Goal: Transaction & Acquisition: Purchase product/service

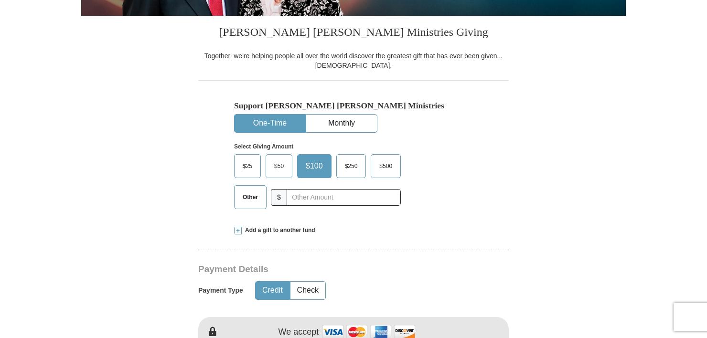
scroll to position [239, 0]
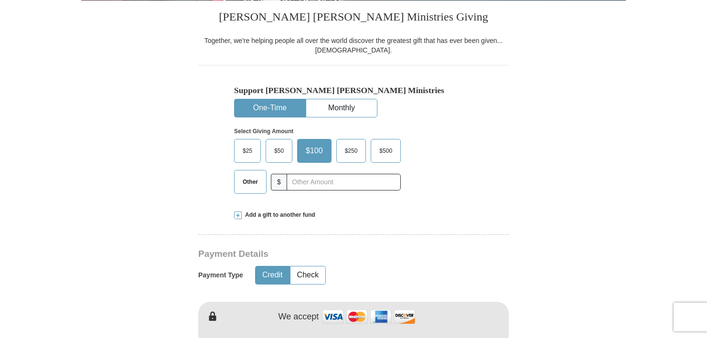
click at [261, 181] on span "Other" at bounding box center [250, 182] width 25 height 14
click at [0, 0] on input "Other" at bounding box center [0, 0] width 0 height 0
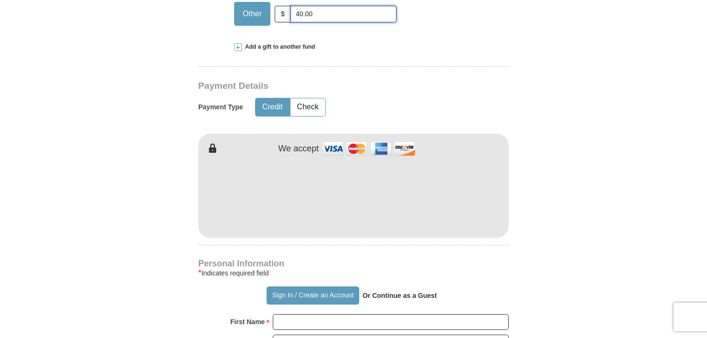
scroll to position [430, 0]
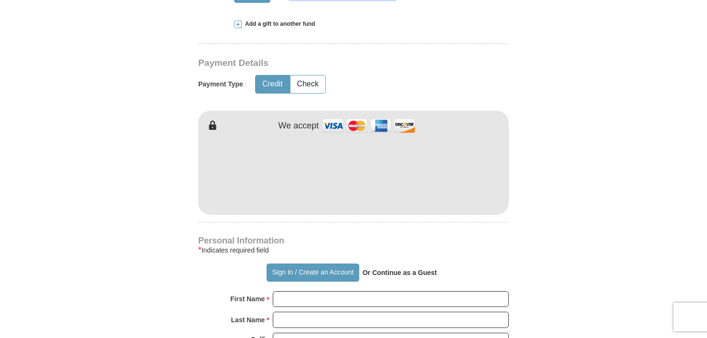
type input "40.00"
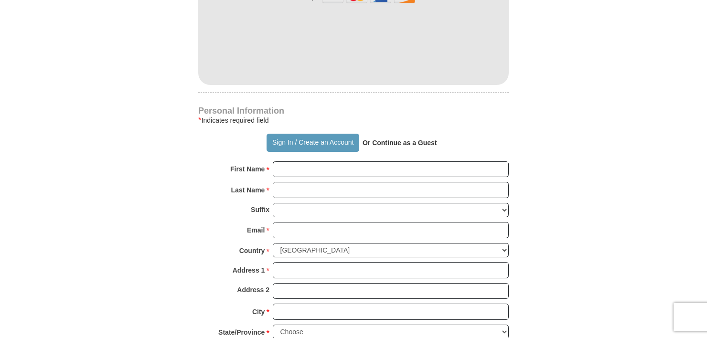
scroll to position [573, 0]
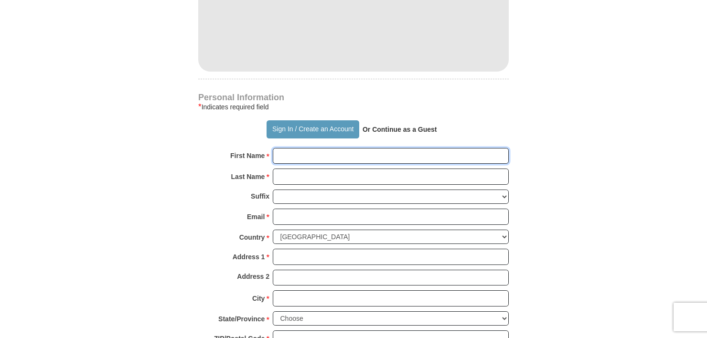
click at [311, 157] on input "First Name *" at bounding box center [391, 156] width 236 height 16
type input "[PERSON_NAME]"
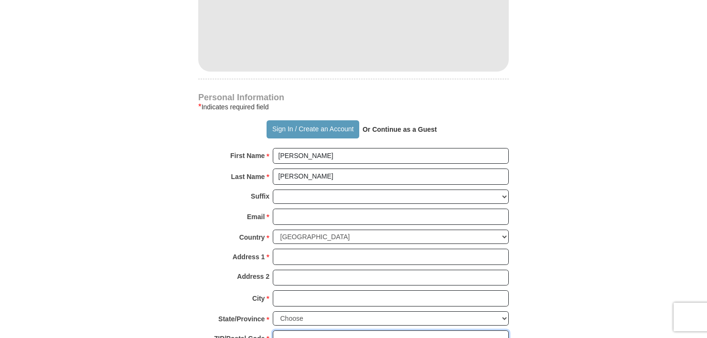
type input "43130"
type input "[PHONE_NUMBER]"
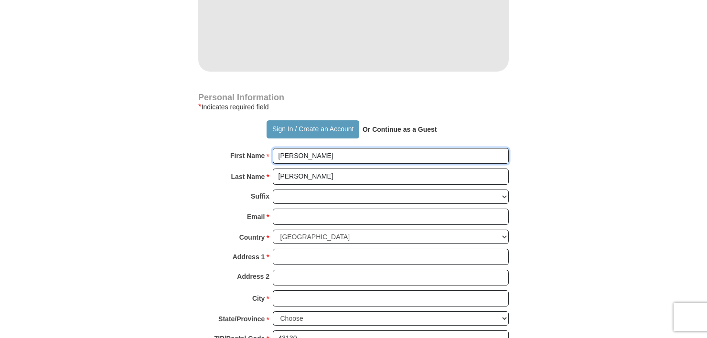
click at [322, 157] on input "[PERSON_NAME]" at bounding box center [391, 156] width 236 height 16
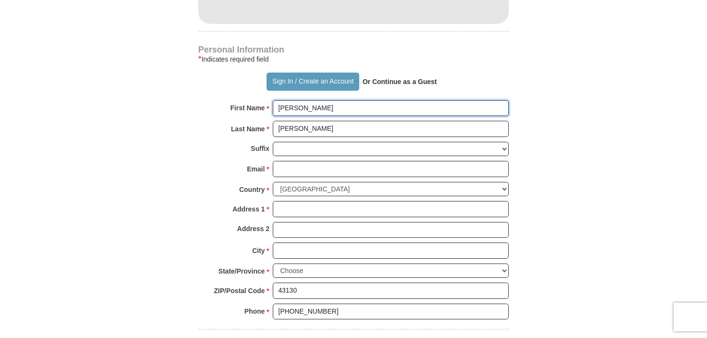
scroll to position [621, 0]
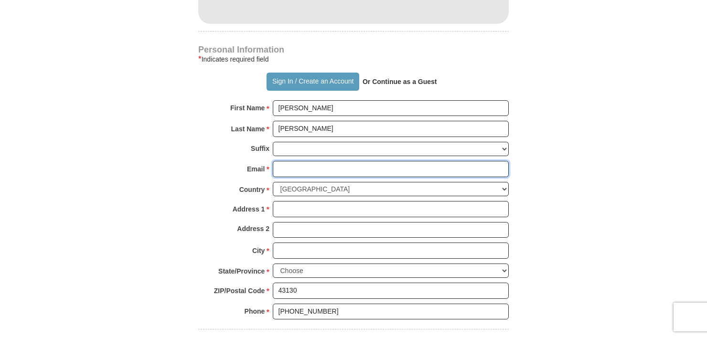
click at [321, 169] on input "Email *" at bounding box center [391, 169] width 236 height 16
type input "[EMAIL_ADDRESS][DOMAIN_NAME]"
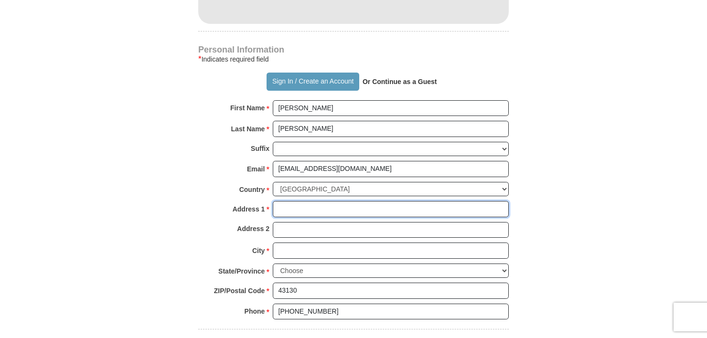
click at [295, 210] on input "Address 1 *" at bounding box center [391, 209] width 236 height 16
type input "[STREET_ADDRESS] NE"
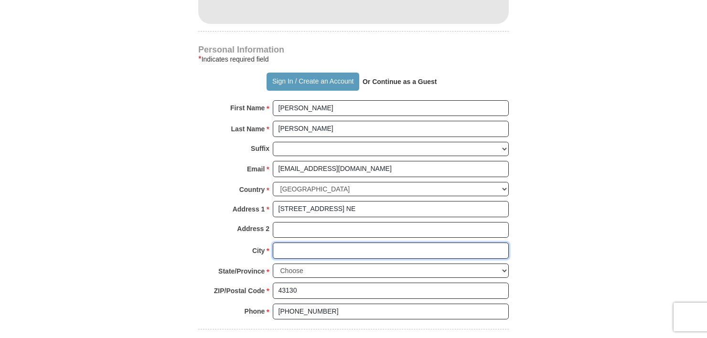
click at [321, 250] on input "City *" at bounding box center [391, 251] width 236 height 16
type input "[GEOGRAPHIC_DATA]"
click at [309, 270] on select "Choose [US_STATE] [US_STATE] [US_STATE] [US_STATE] [US_STATE] Armed Forces Amer…" at bounding box center [391, 271] width 236 height 15
select select "OH"
click at [273, 264] on select "Choose [US_STATE] [US_STATE] [US_STATE] [US_STATE] [US_STATE] Armed Forces Amer…" at bounding box center [391, 271] width 236 height 15
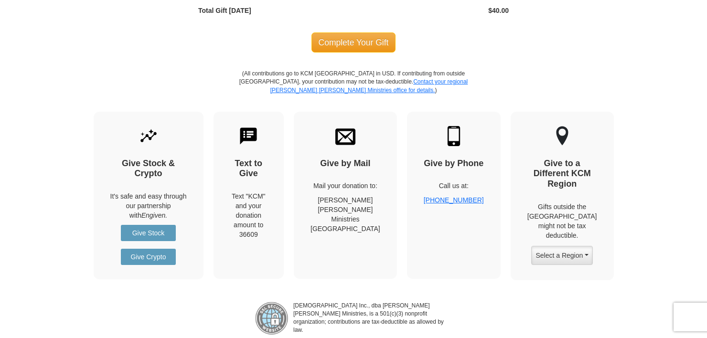
scroll to position [1098, 0]
click at [366, 38] on span "Complete Your Gift" at bounding box center [353, 42] width 85 height 20
